Goal: Find specific page/section: Find specific page/section

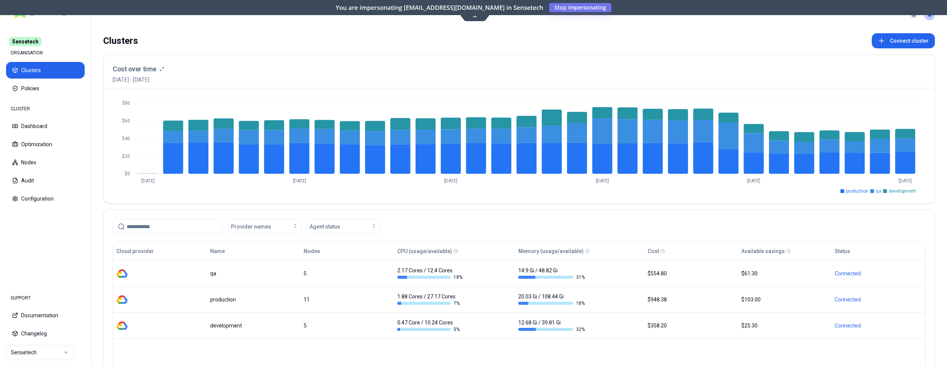
click at [30, 353] on html "Sensetech ORGANISATION Clusters Policies CLUSTER Dashboard Optimization Nodes A…" at bounding box center [473, 183] width 947 height 366
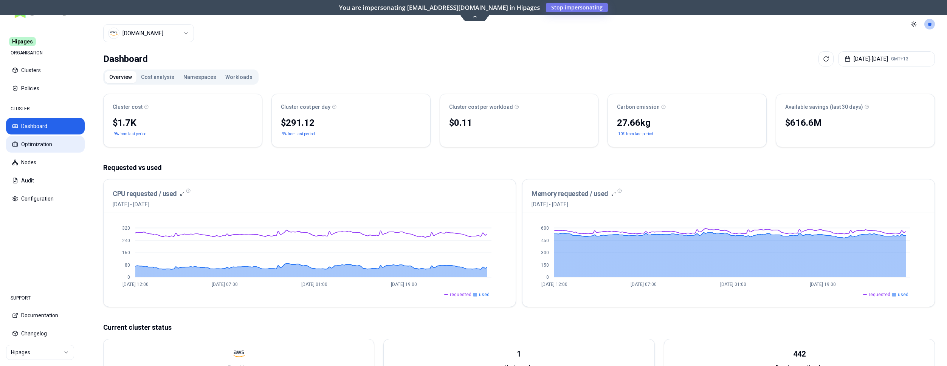
click at [27, 144] on button "Optimization" at bounding box center [45, 144] width 79 height 17
